Goal: Task Accomplishment & Management: Manage account settings

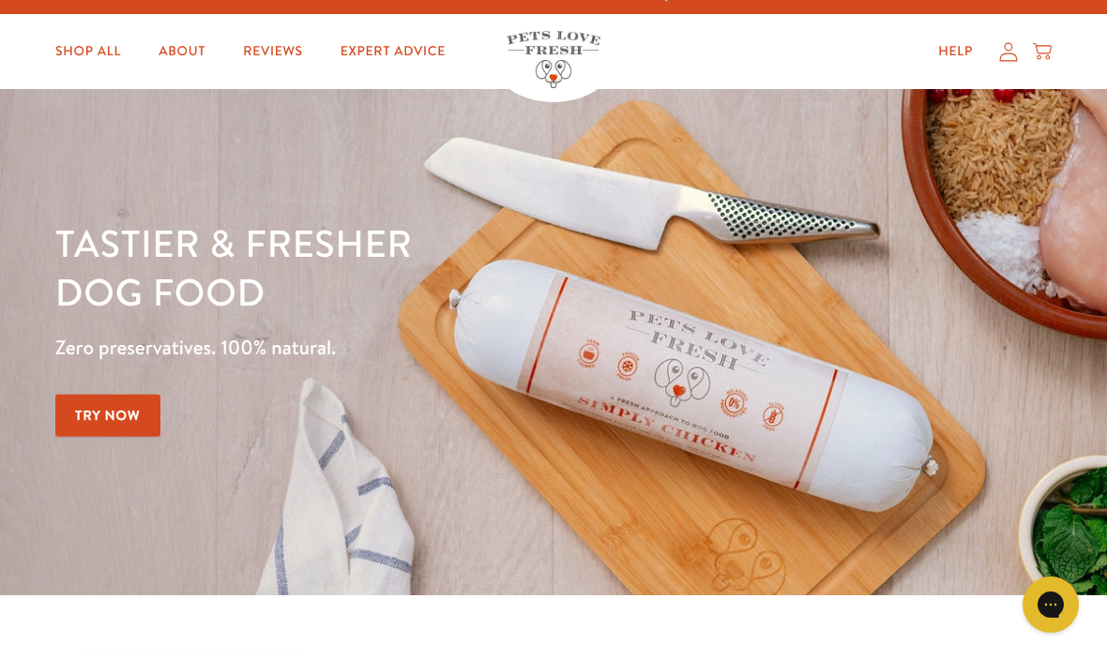
scroll to position [28, 0]
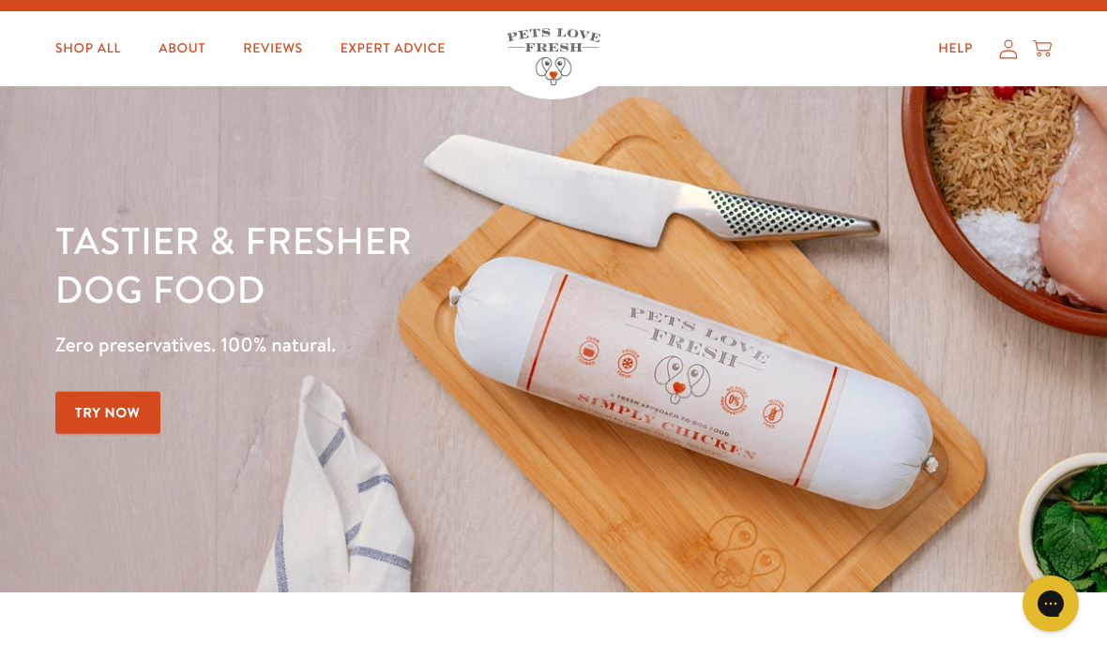
click at [1003, 52] on icon at bounding box center [1009, 49] width 18 height 19
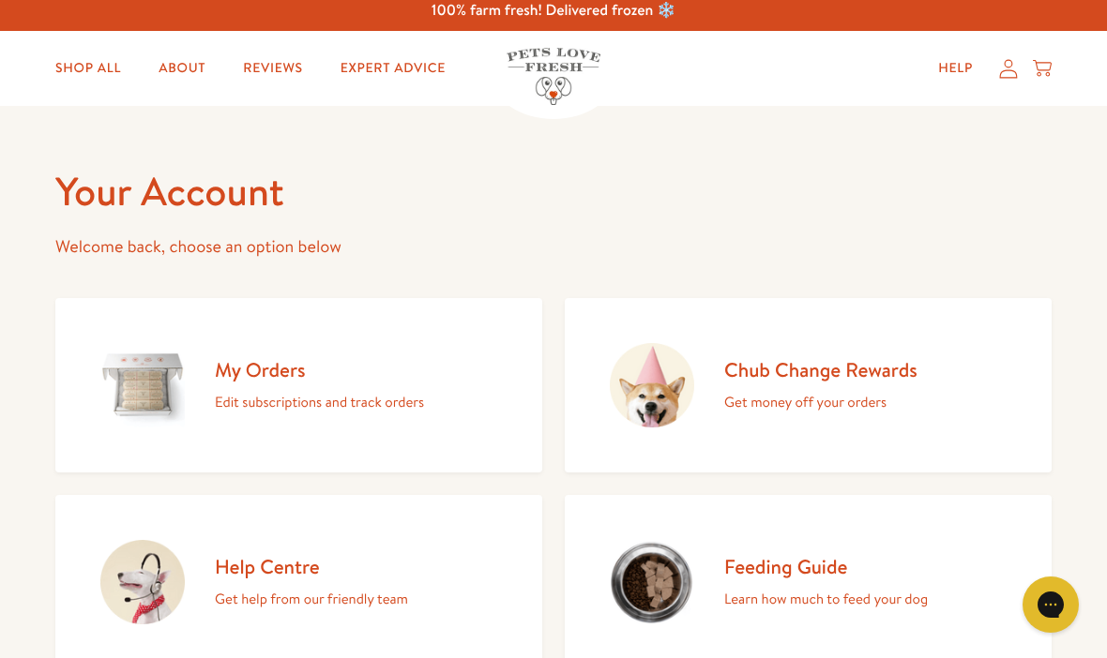
scroll to position [23, 0]
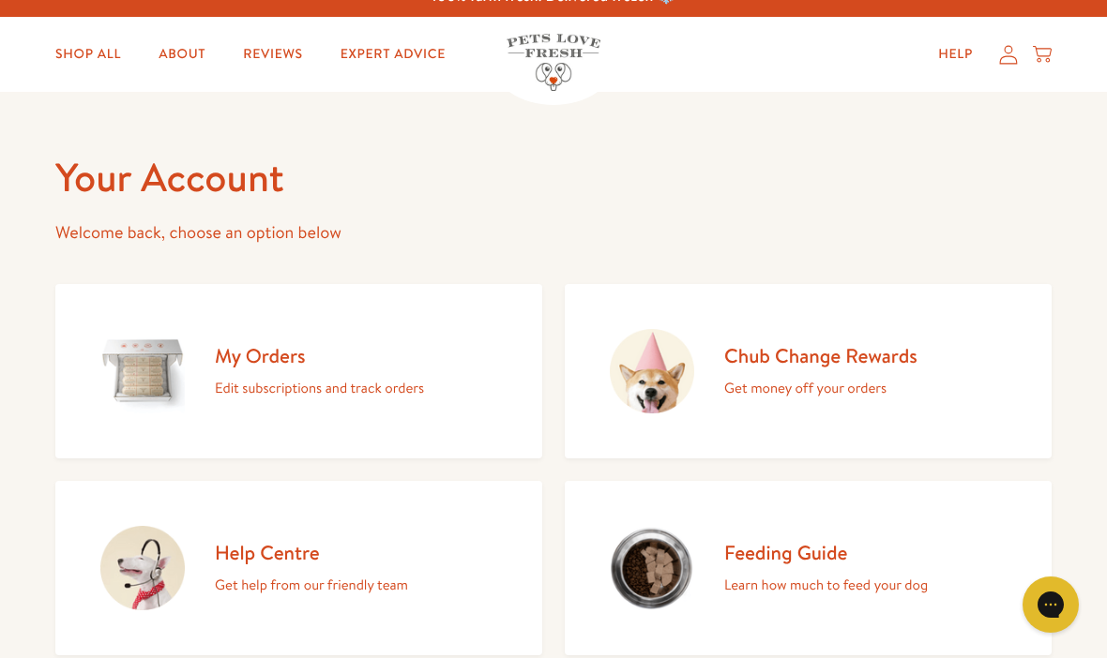
click at [274, 359] on h2 "My Orders" at bounding box center [319, 355] width 209 height 25
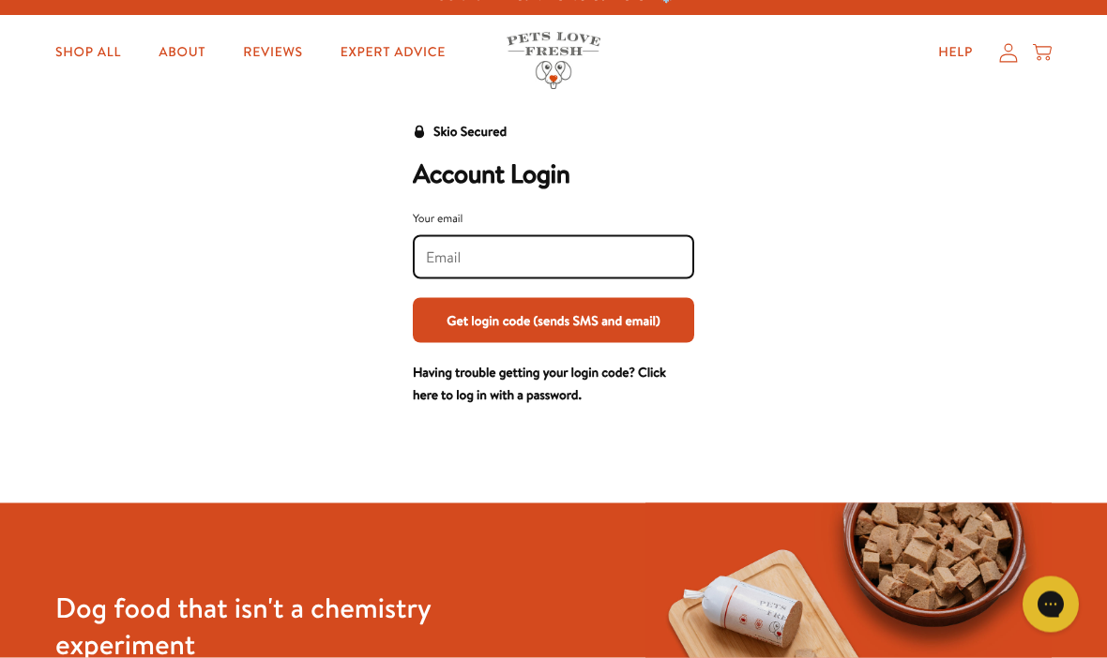
scroll to position [25, 0]
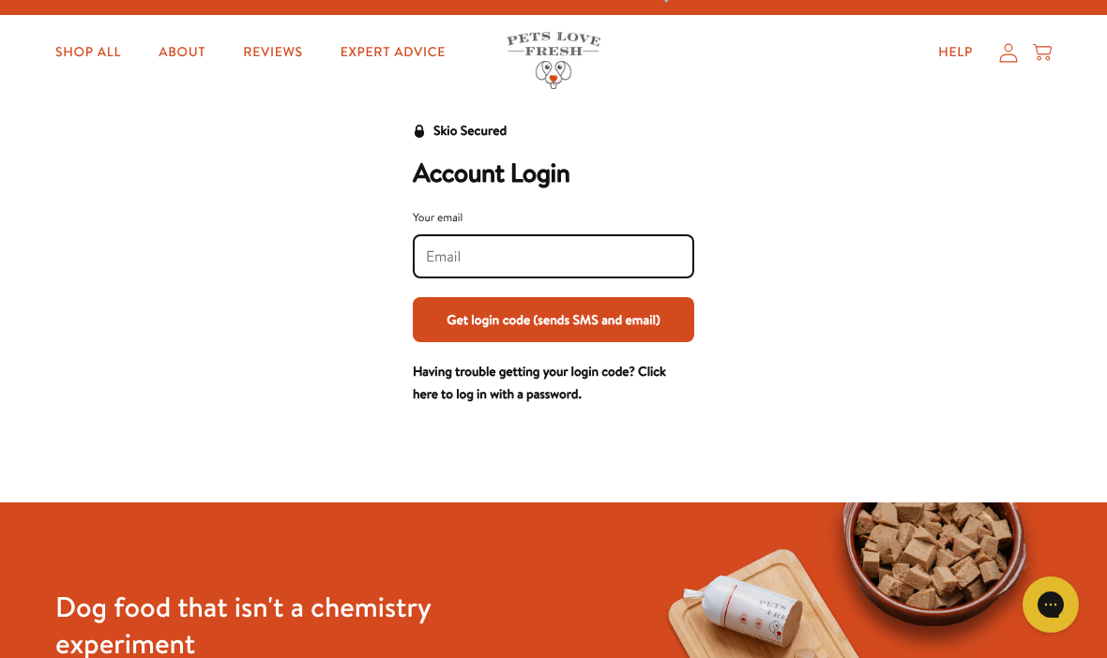
click at [458, 257] on input "Your email" at bounding box center [553, 257] width 255 height 21
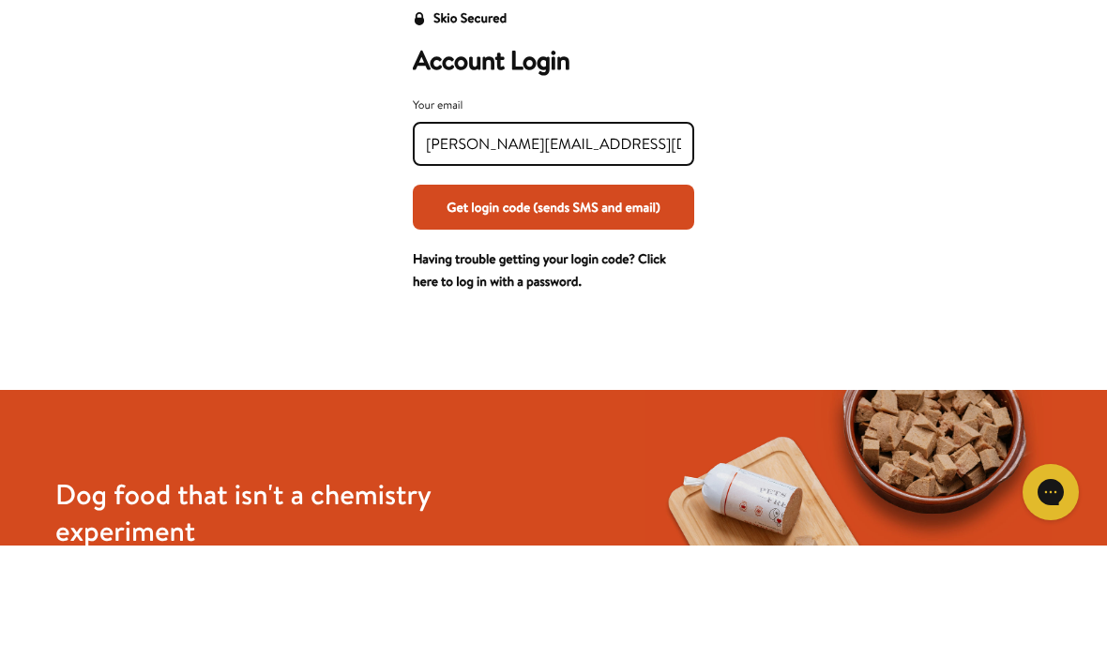
type input "Chrisgilson@live.co.uk"
click at [598, 297] on button "Get login code (sends SMS and email)" at bounding box center [553, 319] width 281 height 45
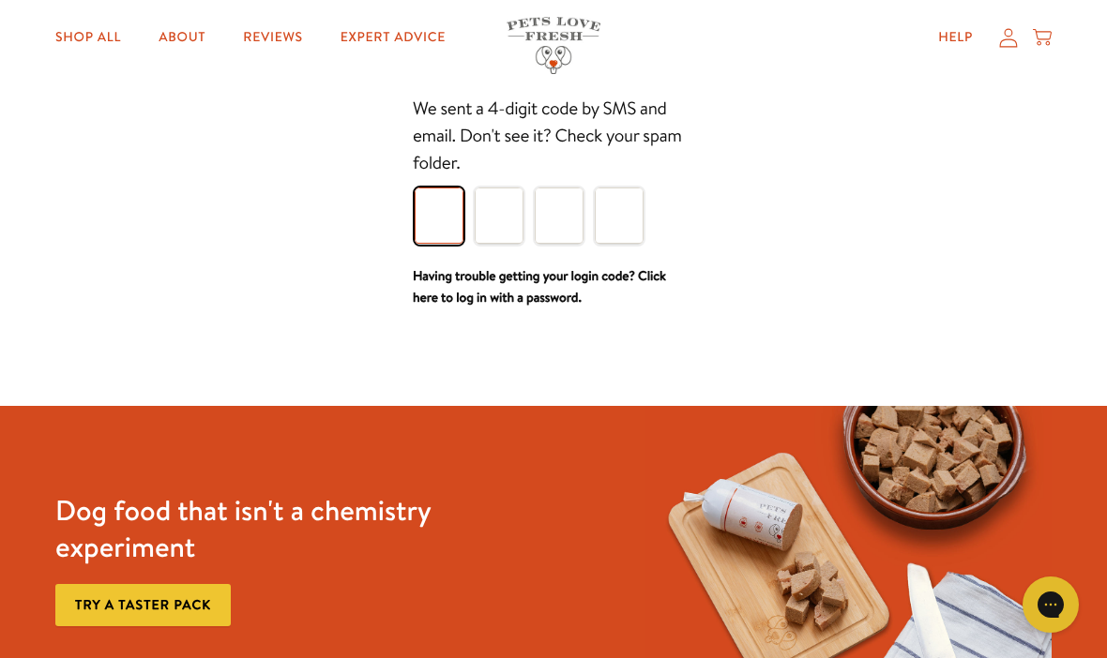
click at [461, 221] on input "Please enter your pin code" at bounding box center [439, 216] width 49 height 56
type input "3"
type input "1"
type input "5"
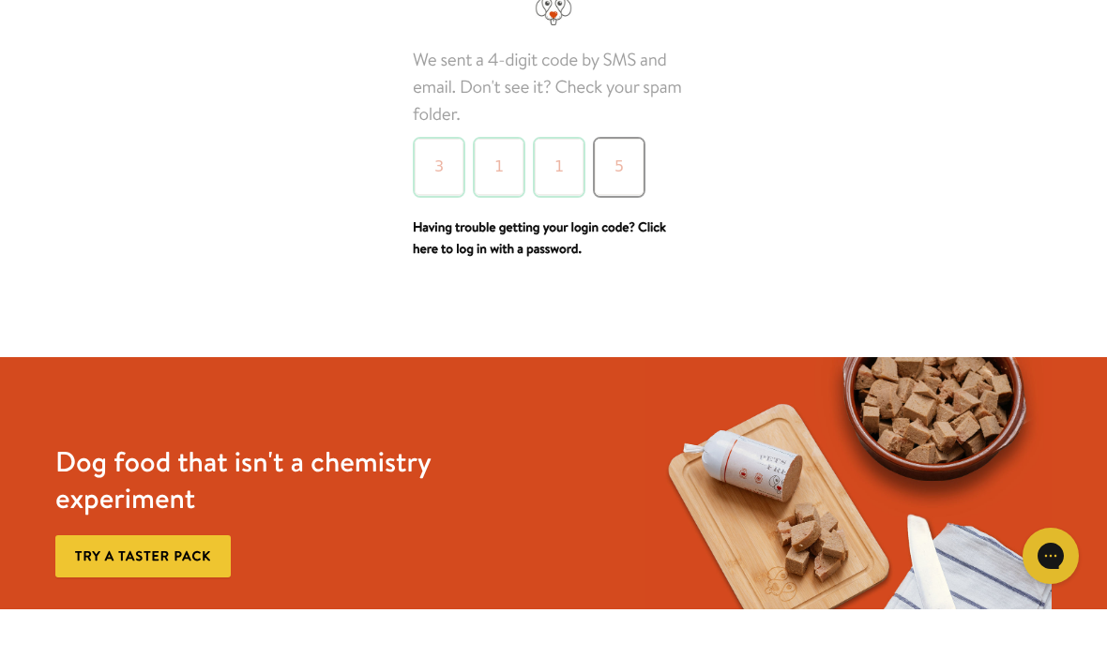
scroll to position [187, 0]
